Goal: Information Seeking & Learning: Learn about a topic

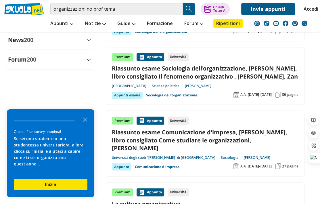
scroll to position [719, 0]
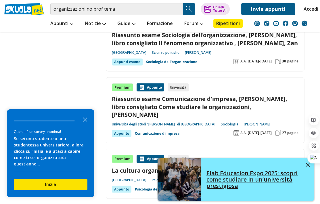
click at [307, 164] on img at bounding box center [308, 165] width 4 height 4
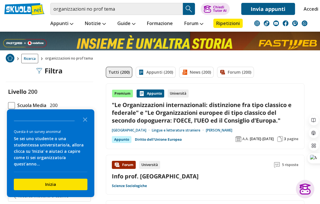
scroll to position [0, 0]
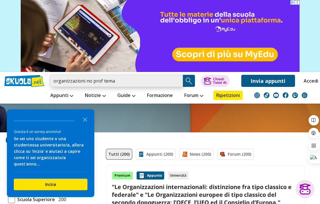
drag, startPoint x: 118, startPoint y: 82, endPoint x: 39, endPoint y: 77, distance: 79.2
click at [39, 77] on div "organizzazioni no prof tema Trova un tutor esperto su questo argomento Chiedi T…" at bounding box center [160, 79] width 320 height 15
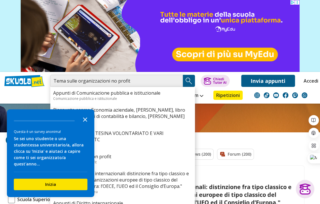
type input "Tema sulle organizzazioni no profit"
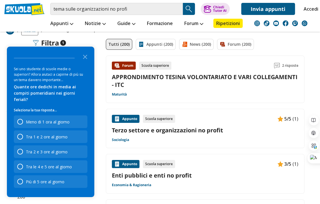
scroll to position [29, 0]
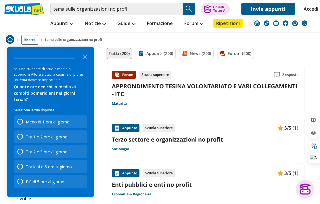
click at [171, 140] on link "Terzo settore e organizzazioni no profit" at bounding box center [205, 140] width 187 height 8
